Goal: Check status: Check status

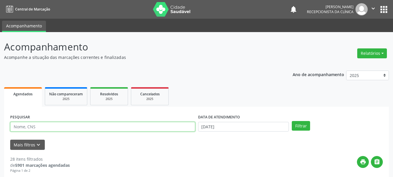
click at [41, 127] on input "text" at bounding box center [102, 127] width 185 height 10
click at [41, 128] on input "text" at bounding box center [102, 127] width 185 height 10
click at [40, 127] on input "text" at bounding box center [102, 127] width 185 height 10
type input "jailde vit"
click at [292, 121] on button "Filtrar" at bounding box center [301, 126] width 18 height 10
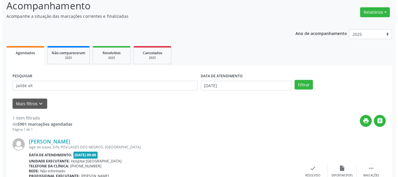
scroll to position [85, 0]
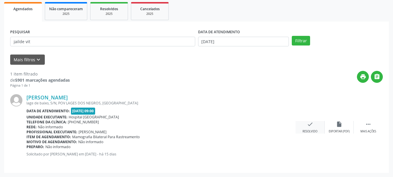
click at [310, 129] on div "check Resolvido" at bounding box center [310, 127] width 29 height 13
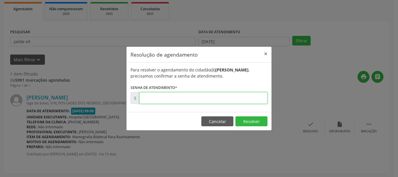
click at [232, 98] on input "text" at bounding box center [203, 98] width 128 height 12
type input "00170664"
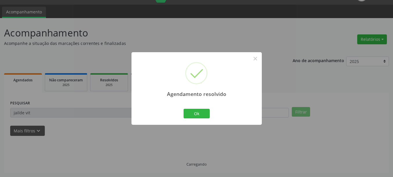
scroll to position [1, 0]
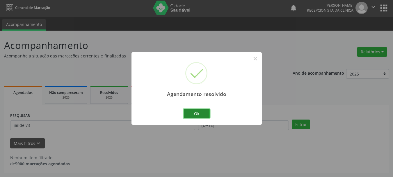
click at [196, 110] on button "Ok" at bounding box center [197, 114] width 26 height 10
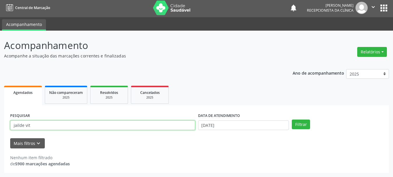
drag, startPoint x: 46, startPoint y: 126, endPoint x: 1, endPoint y: 110, distance: 47.8
click at [0, 112] on div "Acompanhamento Acompanhe a situação das marcações correntes e finalizadas Relat…" at bounding box center [196, 104] width 393 height 146
type input "helena"
click at [292, 119] on button "Filtrar" at bounding box center [301, 124] width 18 height 10
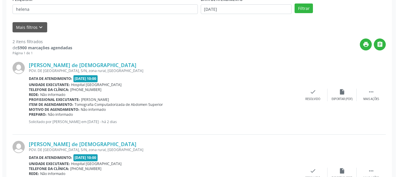
scroll to position [118, 0]
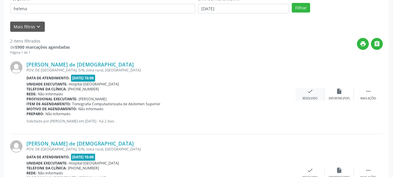
click at [313, 91] on icon "check" at bounding box center [310, 91] width 6 height 6
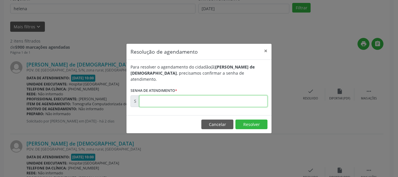
drag, startPoint x: 210, startPoint y: 101, endPoint x: 211, endPoint y: 98, distance: 3.6
click at [211, 101] on input "text" at bounding box center [203, 101] width 128 height 12
type input "00172777"
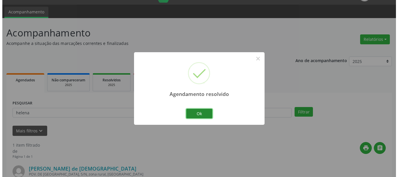
scroll to position [85, 0]
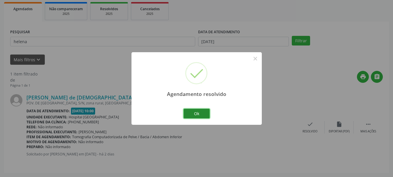
click at [203, 110] on button "Ok" at bounding box center [197, 114] width 26 height 10
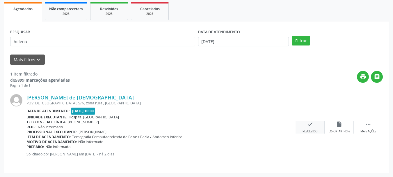
click at [302, 130] on div "check Resolvido" at bounding box center [310, 127] width 29 height 13
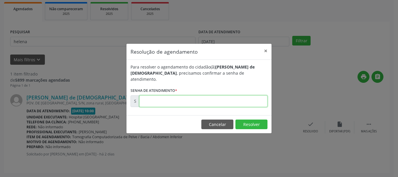
drag, startPoint x: 243, startPoint y: 96, endPoint x: 246, endPoint y: 100, distance: 5.0
click at [243, 97] on input "text" at bounding box center [203, 101] width 128 height 12
type input "00172778"
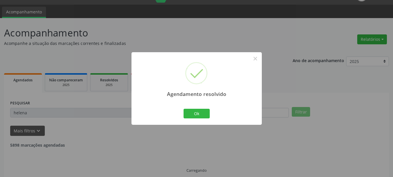
scroll to position [1, 0]
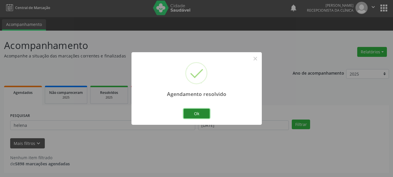
click at [207, 114] on button "Ok" at bounding box center [197, 114] width 26 height 10
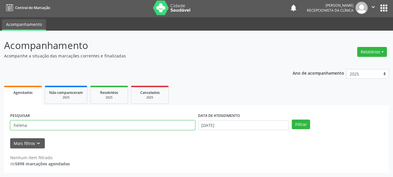
drag, startPoint x: 39, startPoint y: 125, endPoint x: 0, endPoint y: 132, distance: 39.7
click at [0, 132] on div "Acompanhamento Acompanhe a situação das marcações correntes e finalizadas Relat…" at bounding box center [196, 104] width 393 height 146
type input "mayta"
click at [292, 119] on button "Filtrar" at bounding box center [301, 124] width 18 height 10
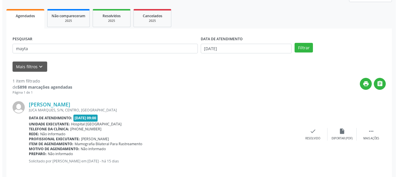
scroll to position [78, 0]
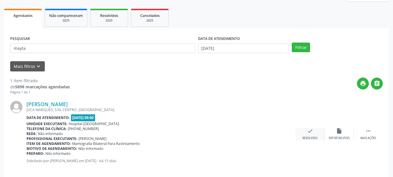
click at [311, 135] on div "check Resolvido" at bounding box center [310, 134] width 29 height 13
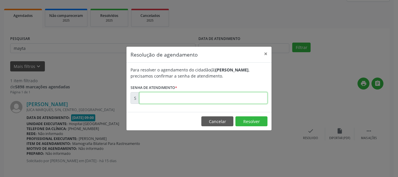
click at [235, 102] on input "text" at bounding box center [203, 98] width 128 height 12
type input "00170652"
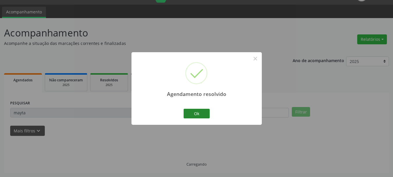
scroll to position [1, 0]
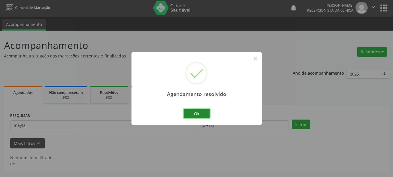
click at [200, 118] on button "Ok" at bounding box center [197, 114] width 26 height 10
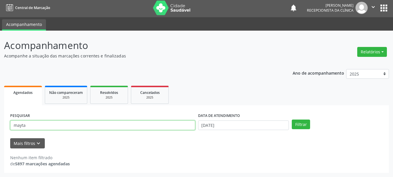
drag, startPoint x: 38, startPoint y: 127, endPoint x: 8, endPoint y: 97, distance: 42.0
click at [2, 102] on div "Acompanhamento Acompanhe a situação das marcações correntes e finalizadas Relat…" at bounding box center [196, 104] width 393 height 146
type input "DURVA"
click at [292, 119] on button "Filtrar" at bounding box center [301, 124] width 18 height 10
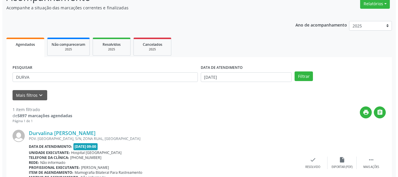
scroll to position [85, 0]
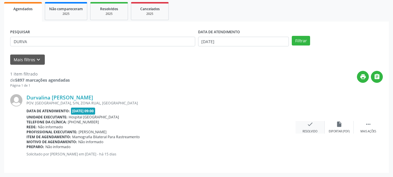
click at [315, 124] on div "check Resolvido" at bounding box center [310, 127] width 29 height 13
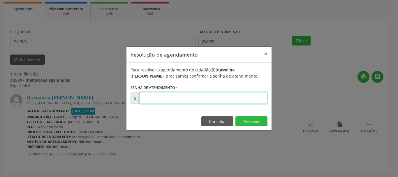
click at [191, 101] on input "text" at bounding box center [203, 98] width 128 height 12
type input "00170647"
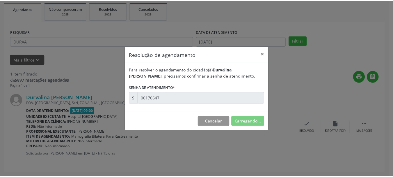
scroll to position [14, 0]
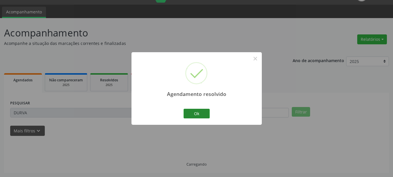
drag, startPoint x: 194, startPoint y: 107, endPoint x: 197, endPoint y: 111, distance: 5.0
click at [195, 110] on div "Ok Cancel" at bounding box center [196, 113] width 29 height 12
click at [198, 111] on button "Ok" at bounding box center [197, 114] width 26 height 10
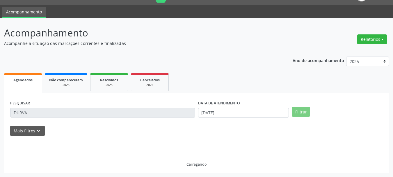
scroll to position [1, 0]
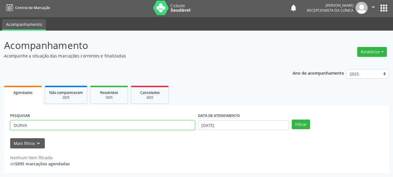
drag, startPoint x: 44, startPoint y: 123, endPoint x: 3, endPoint y: 114, distance: 41.3
click at [1, 118] on div "Acompanhamento Acompanhe a situação das marcações correntes e finalizadas Relat…" at bounding box center [196, 104] width 393 height 146
type input "RUBENI"
click at [292, 119] on button "Filtrar" at bounding box center [301, 124] width 18 height 10
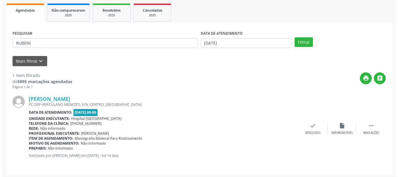
scroll to position [85, 0]
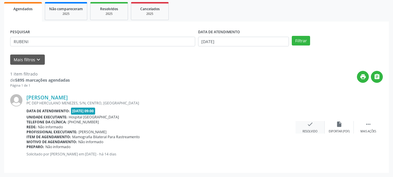
click at [307, 126] on div "check Resolvido" at bounding box center [310, 127] width 29 height 13
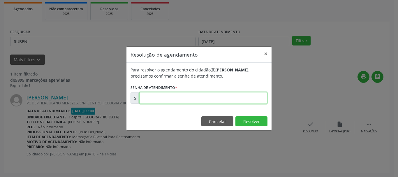
click at [176, 100] on input "text" at bounding box center [203, 98] width 128 height 12
type input "00170757"
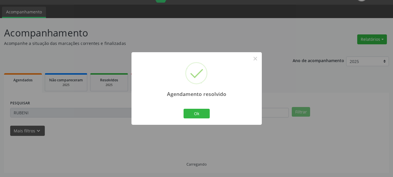
scroll to position [1, 0]
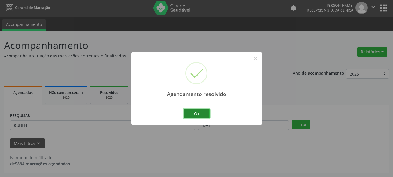
click at [195, 112] on button "Ok" at bounding box center [197, 114] width 26 height 10
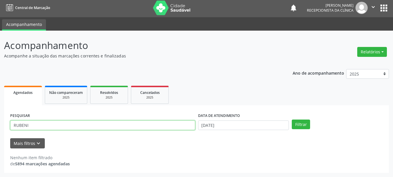
drag, startPoint x: 36, startPoint y: 128, endPoint x: 0, endPoint y: 112, distance: 39.6
click at [0, 112] on div "Acompanhamento Acompanhe a situação das marcações correntes e finalizadas Relat…" at bounding box center [196, 104] width 393 height 146
type input "EVANDRO"
click at [292, 119] on button "Filtrar" at bounding box center [301, 124] width 18 height 10
